Goal: Check status: Check status

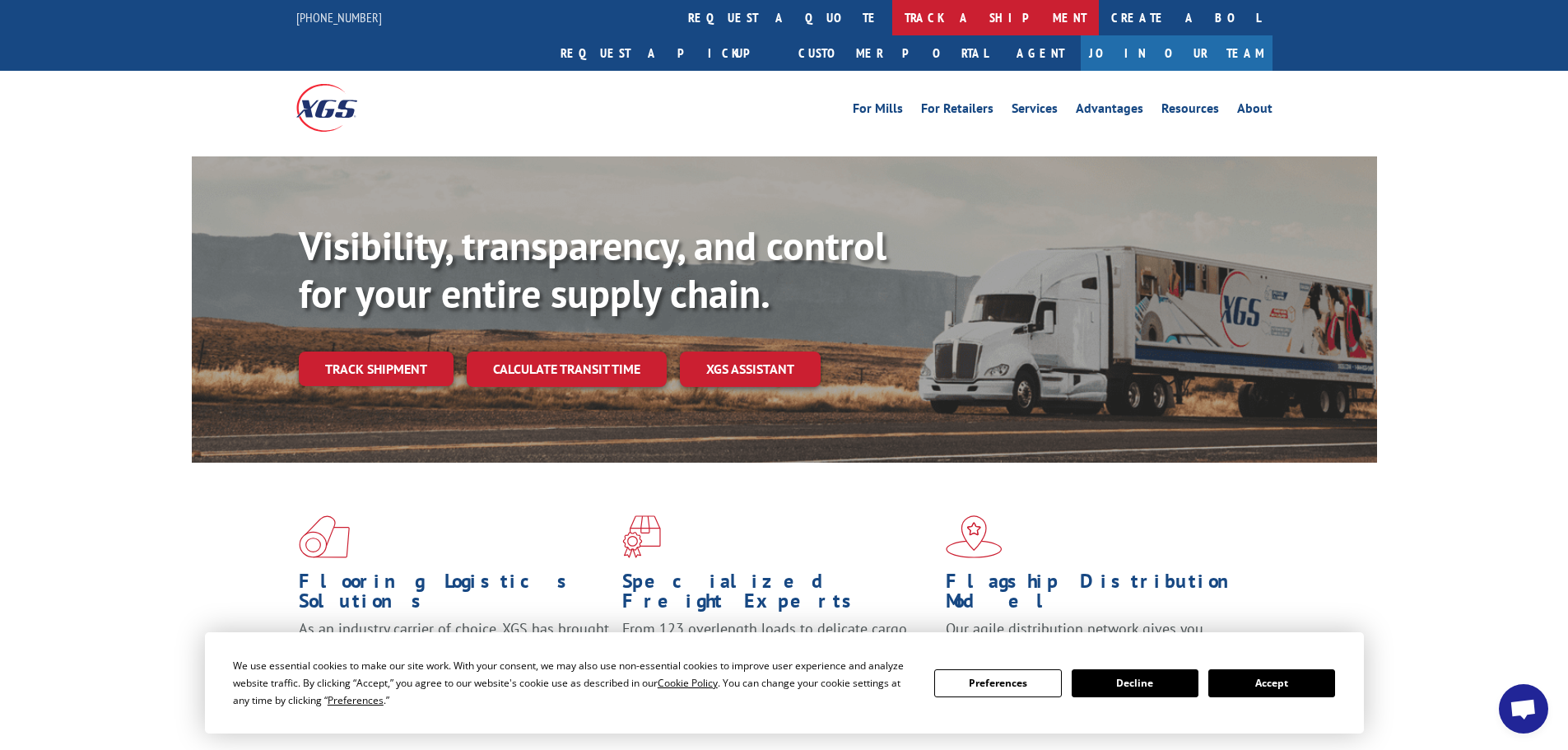
click at [892, 22] on link "track a shipment" at bounding box center [995, 17] width 207 height 36
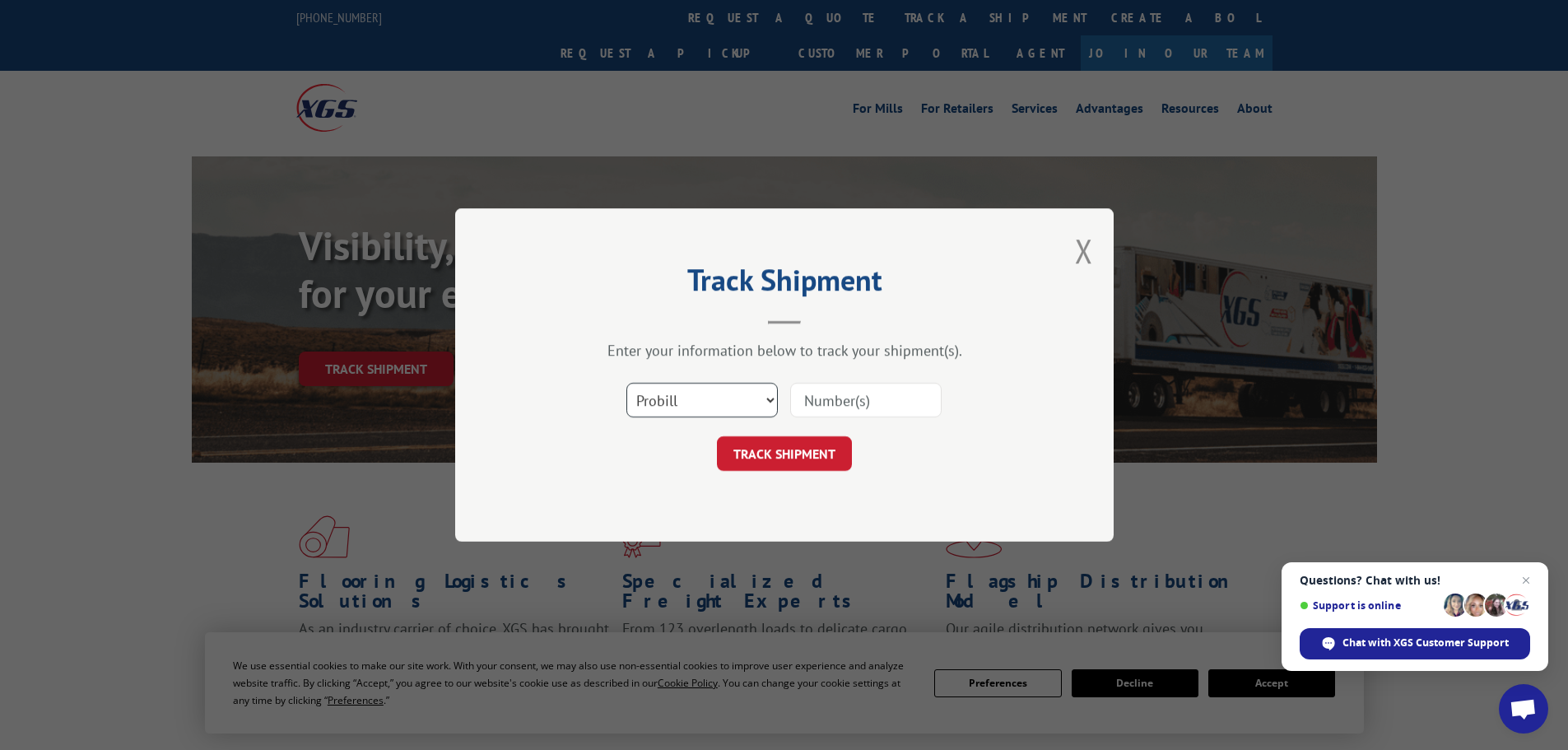
click at [723, 416] on select "Select category... Probill BOL PO" at bounding box center [702, 400] width 151 height 35
click at [626, 382] on select "Select category... Probill BOL PO" at bounding box center [702, 400] width 151 height 35
drag, startPoint x: 698, startPoint y: 392, endPoint x: 690, endPoint y: 414, distance: 23.4
click at [698, 392] on select "Select category... Probill BOL PO" at bounding box center [702, 400] width 151 height 35
select select "bol"
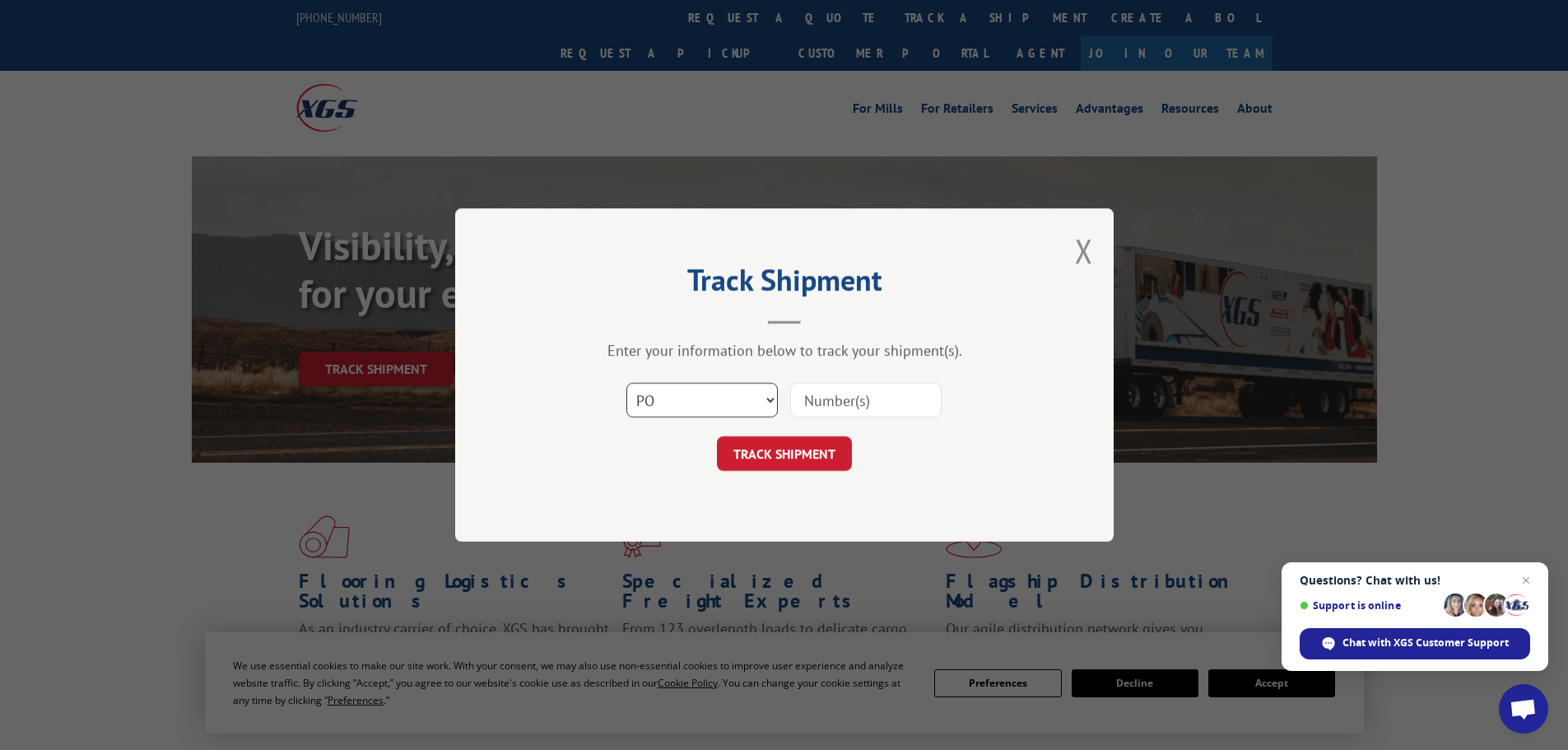
click at [626, 382] on select "Select category... Probill BOL PO" at bounding box center [702, 400] width 151 height 35
click at [801, 403] on input at bounding box center [866, 400] width 151 height 35
paste input "6026017"
type input "6026017"
click at [818, 436] on button "TRACK SHIPMENT" at bounding box center [784, 454] width 135 height 35
